Goal: Task Accomplishment & Management: Manage account settings

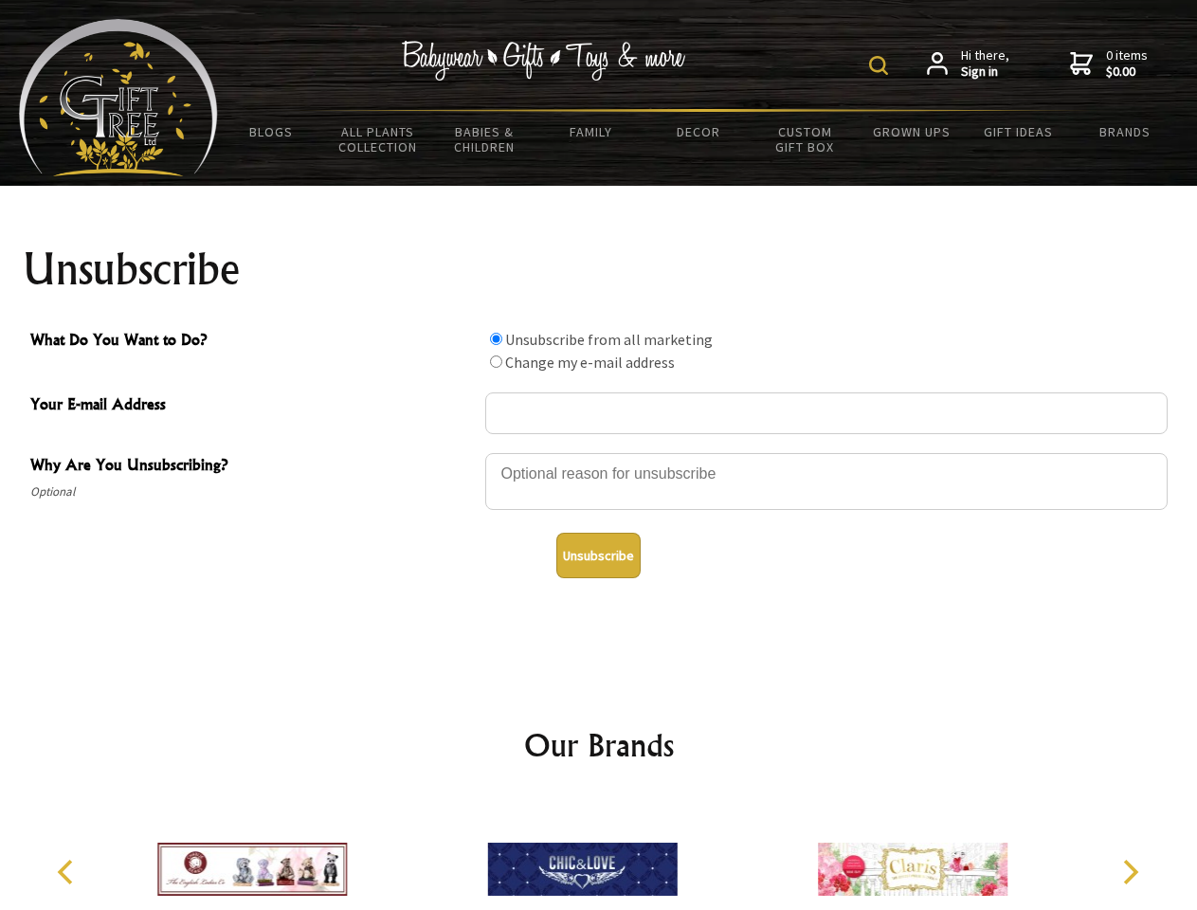
click at [881, 65] on img at bounding box center [878, 65] width 19 height 19
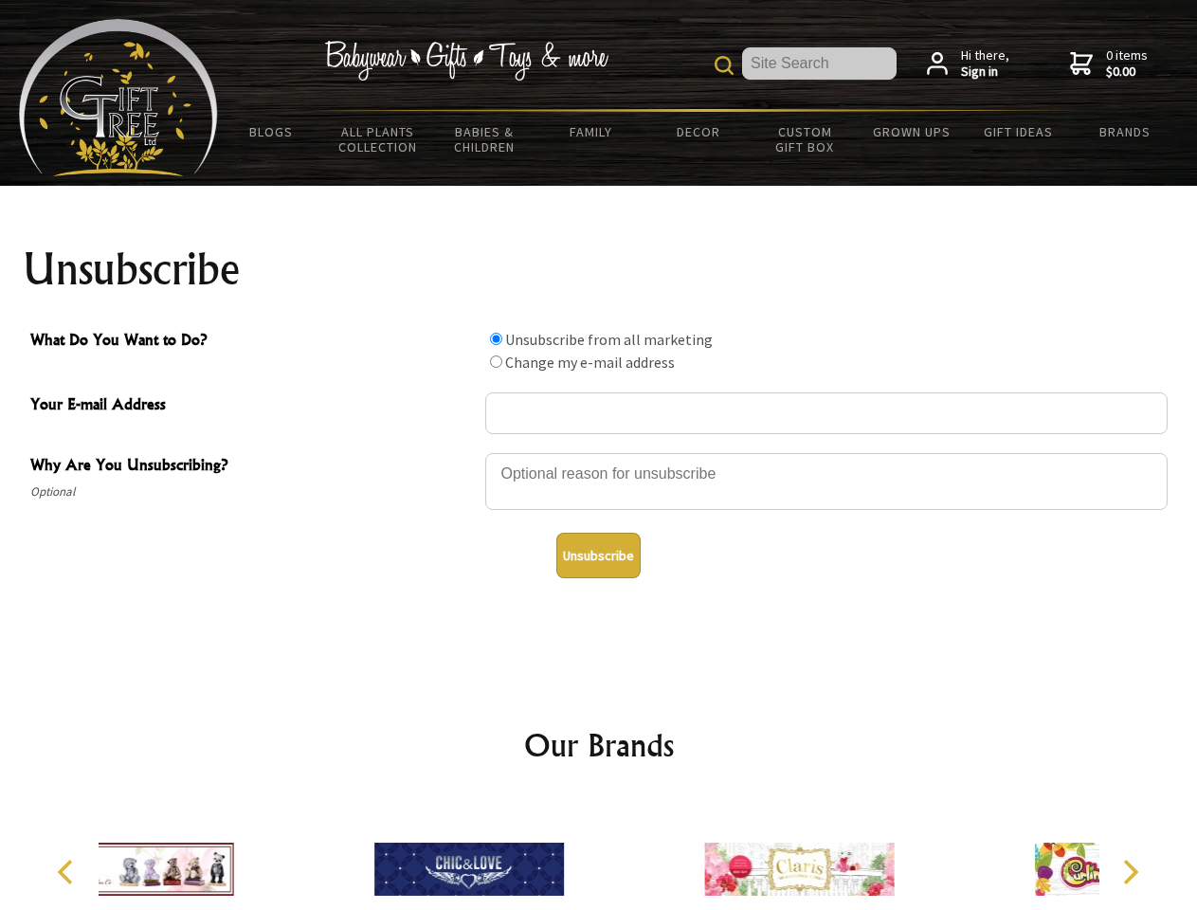
click at [599, 452] on div at bounding box center [826, 484] width 682 height 66
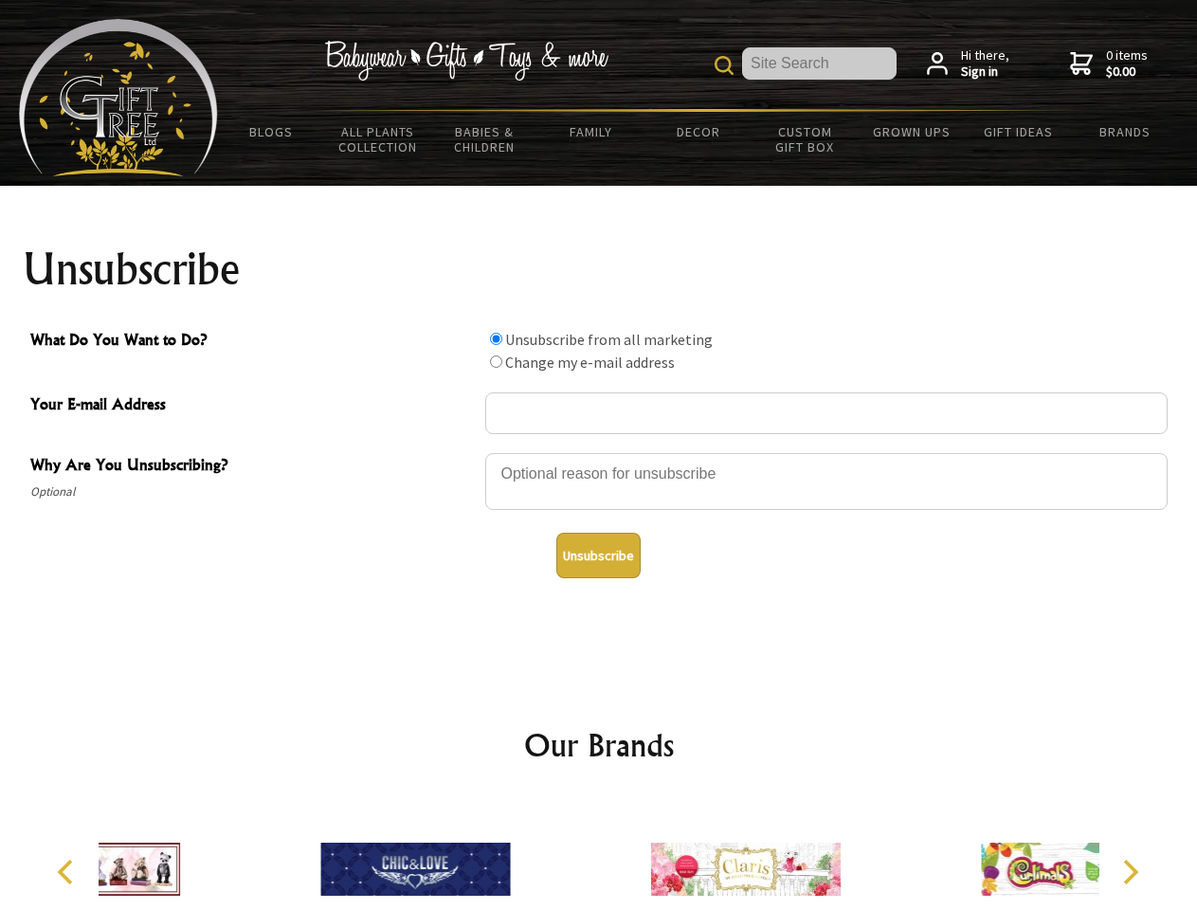
click at [496, 338] on input "What Do You Want to Do?" at bounding box center [496, 339] width 12 height 12
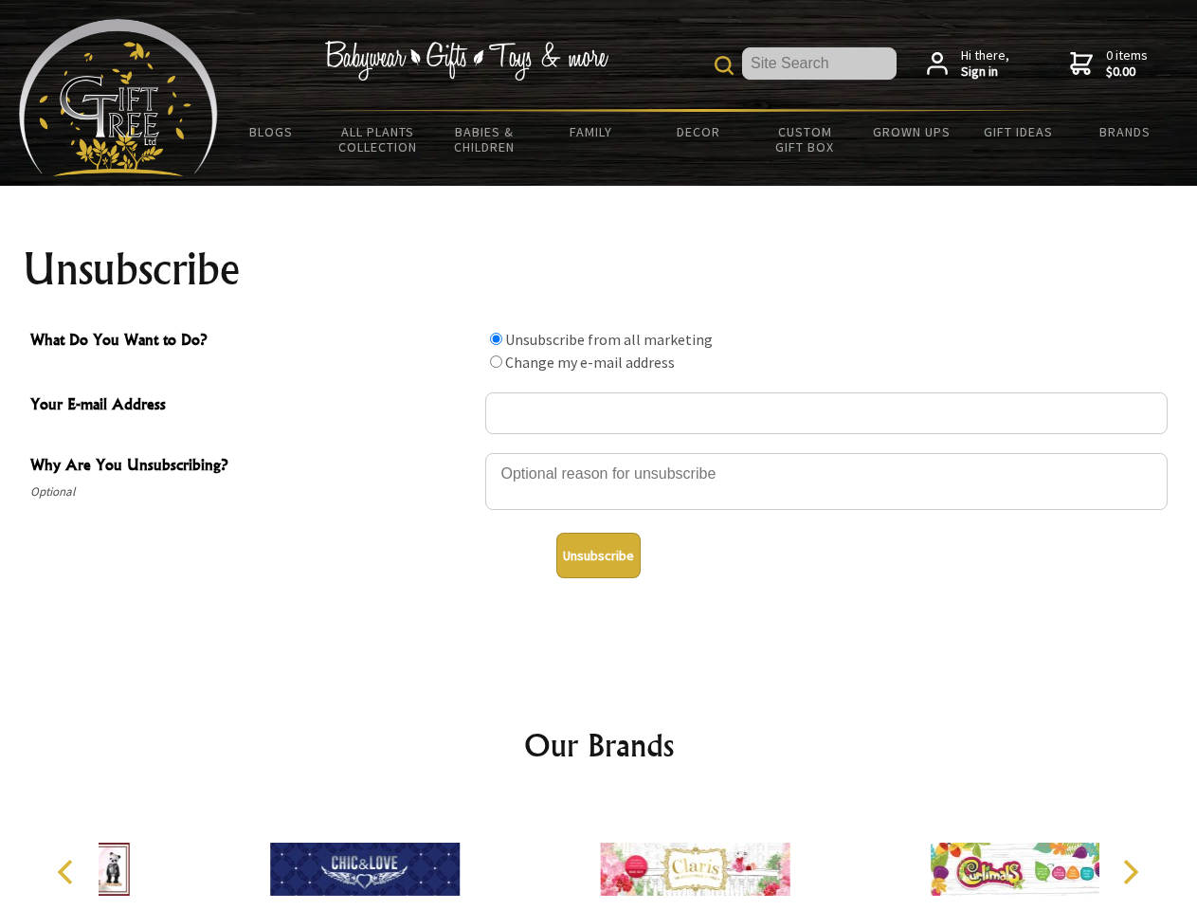
click at [496, 361] on input "What Do You Want to Do?" at bounding box center [496, 361] width 12 height 12
radio input "true"
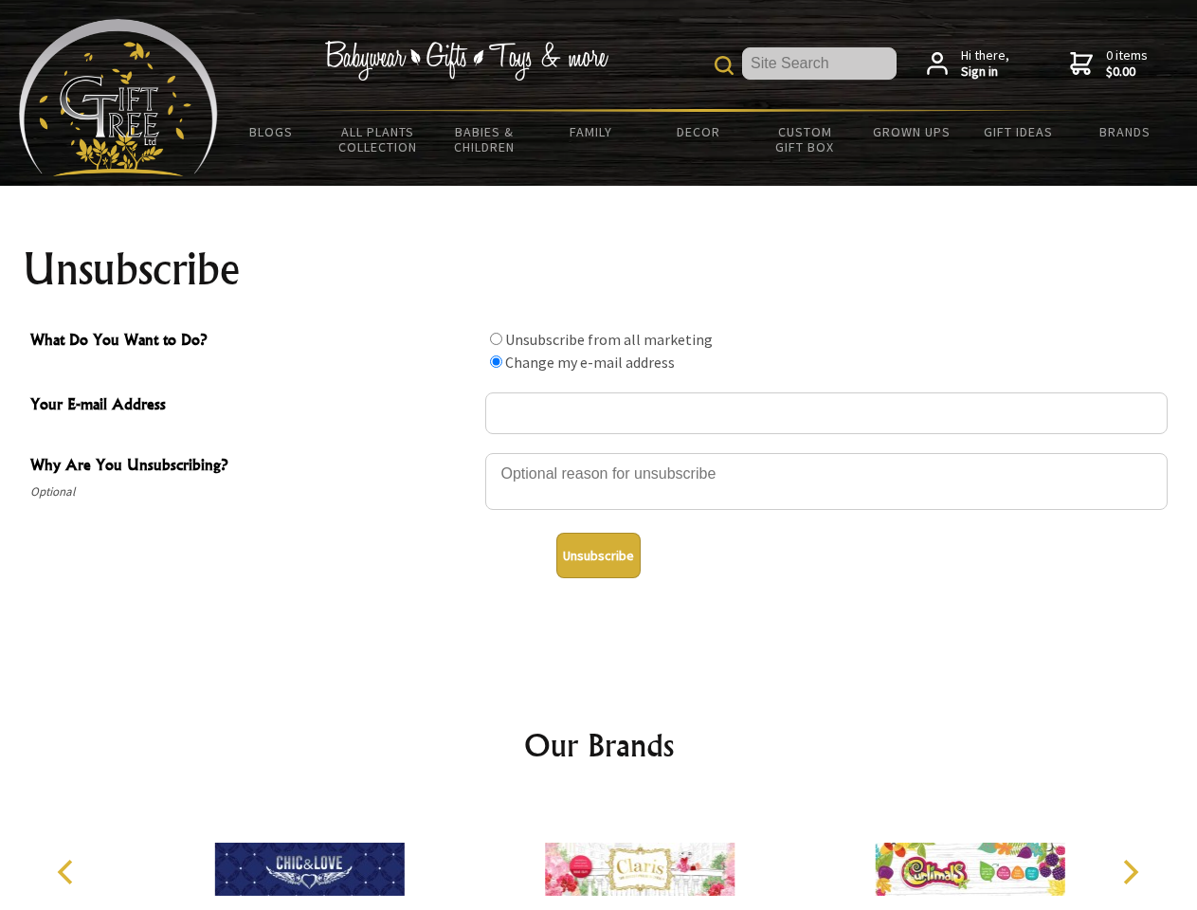
click at [598, 555] on button "Unsubscribe" at bounding box center [598, 555] width 84 height 45
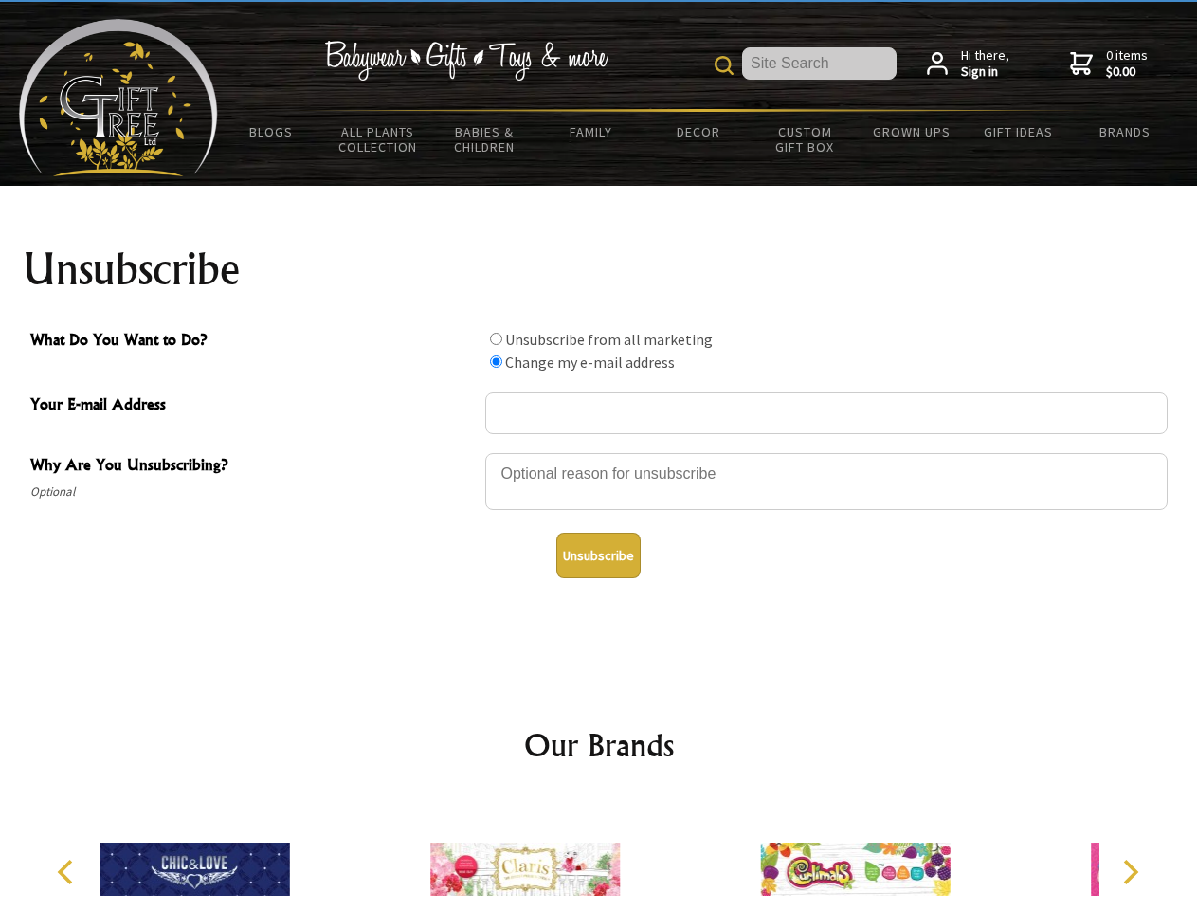
click at [68, 872] on icon "Previous" at bounding box center [67, 871] width 25 height 25
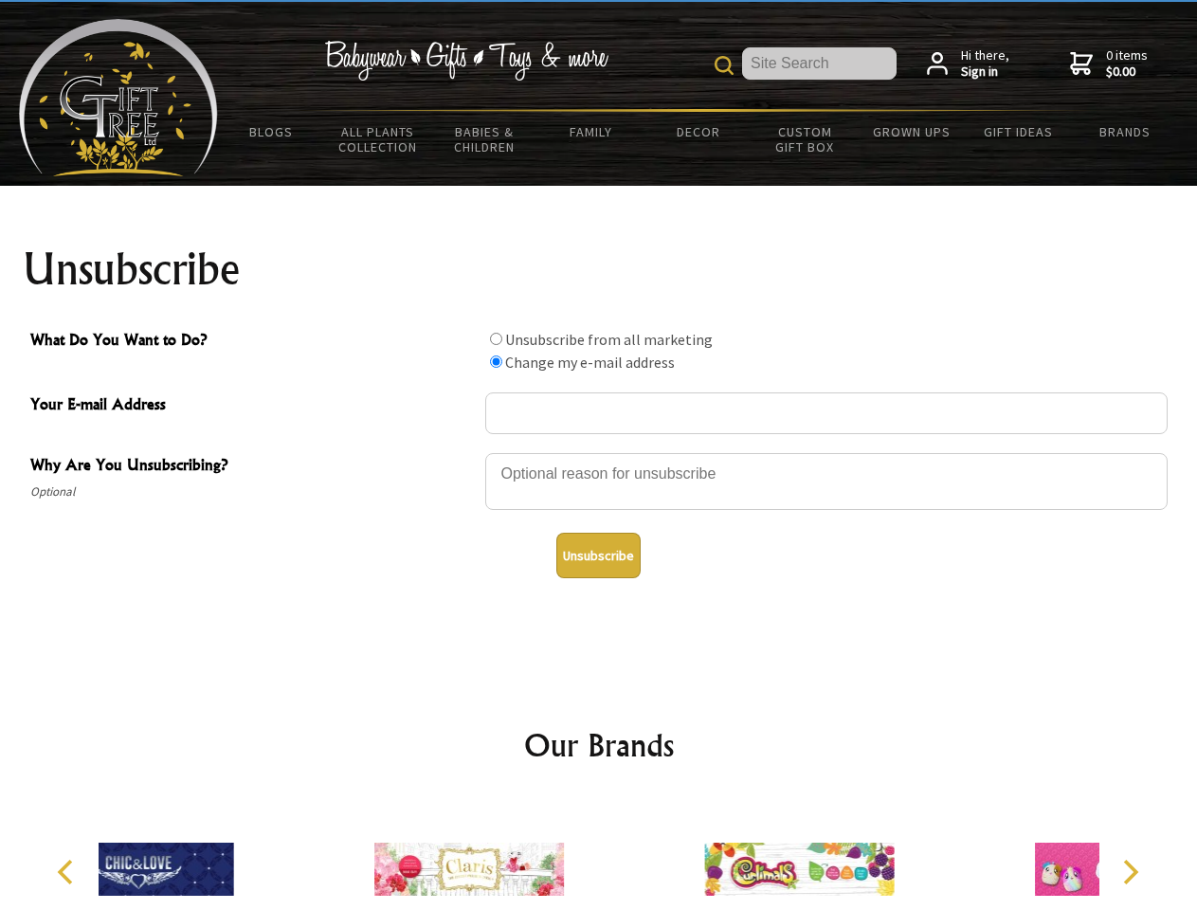
click at [1130, 872] on icon "Next" at bounding box center [1128, 871] width 25 height 25
